Goal: Transaction & Acquisition: Purchase product/service

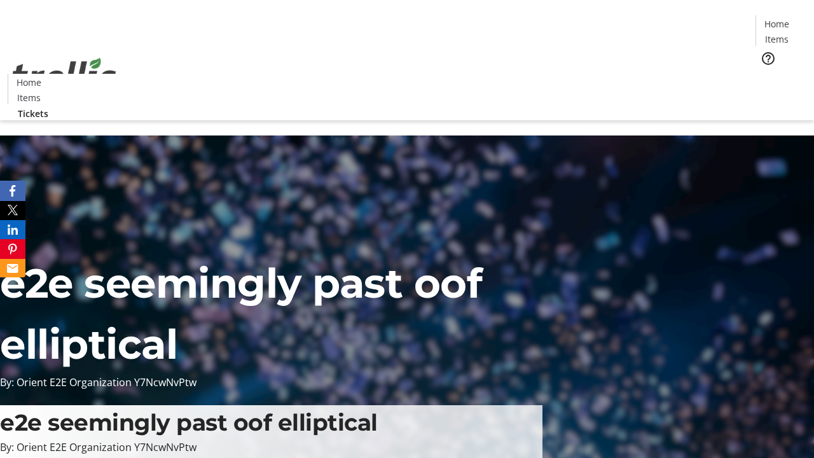
click at [766, 74] on span "Tickets" at bounding box center [781, 80] width 31 height 13
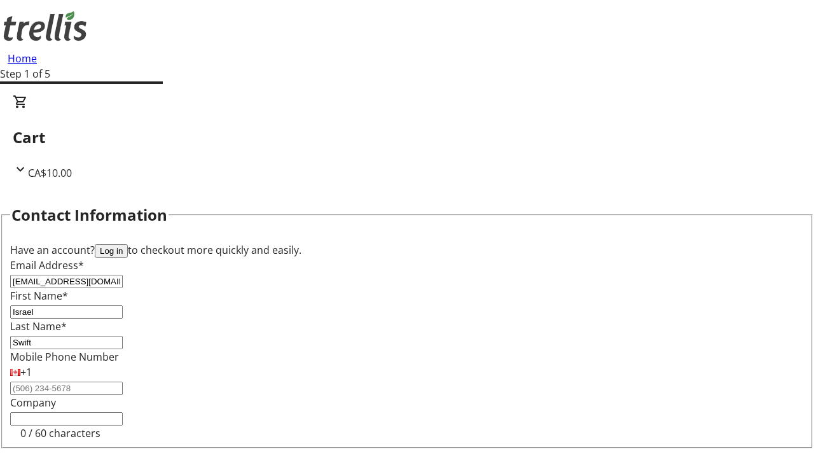
type input "Swift"
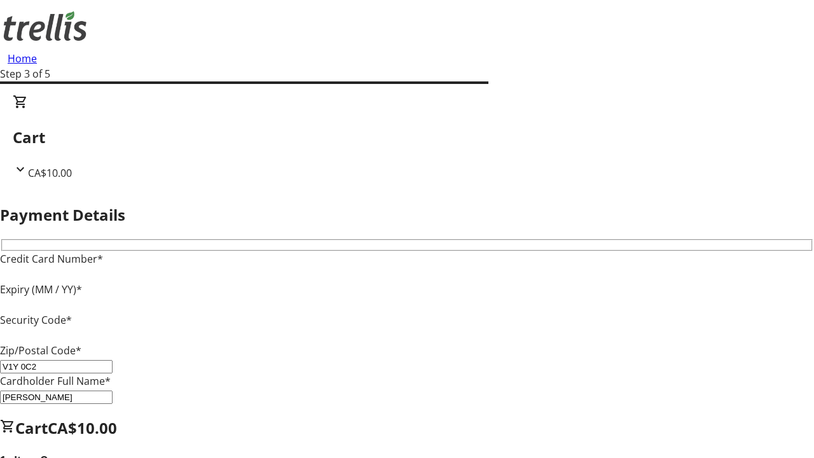
type input "V1Y 0C2"
